Goal: Find specific page/section: Find specific page/section

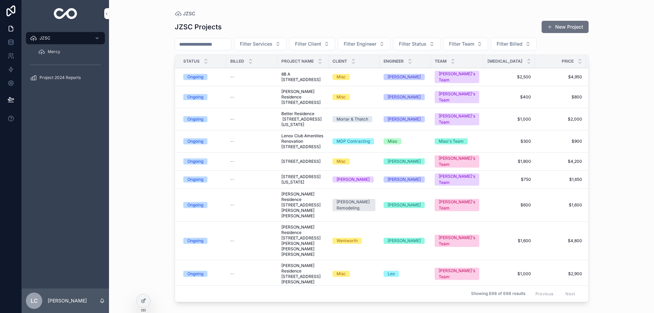
click at [192, 44] on input "scrollable content" at bounding box center [203, 44] width 56 height 10
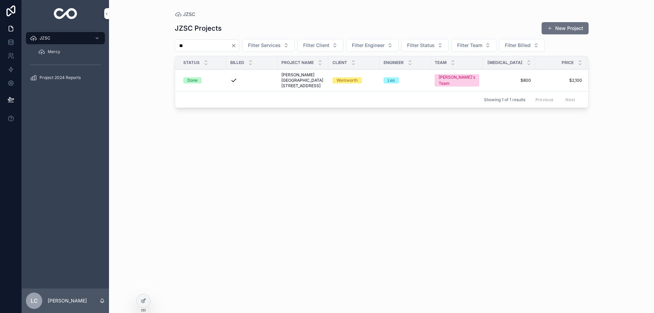
type input "*"
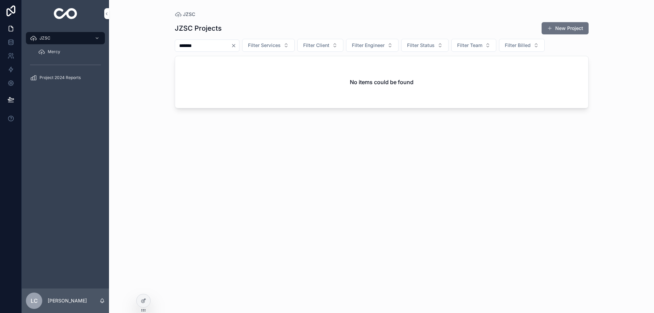
type input "*******"
click at [236, 46] on icon "Clear" at bounding box center [233, 45] width 5 height 5
